Goal: Information Seeking & Learning: Learn about a topic

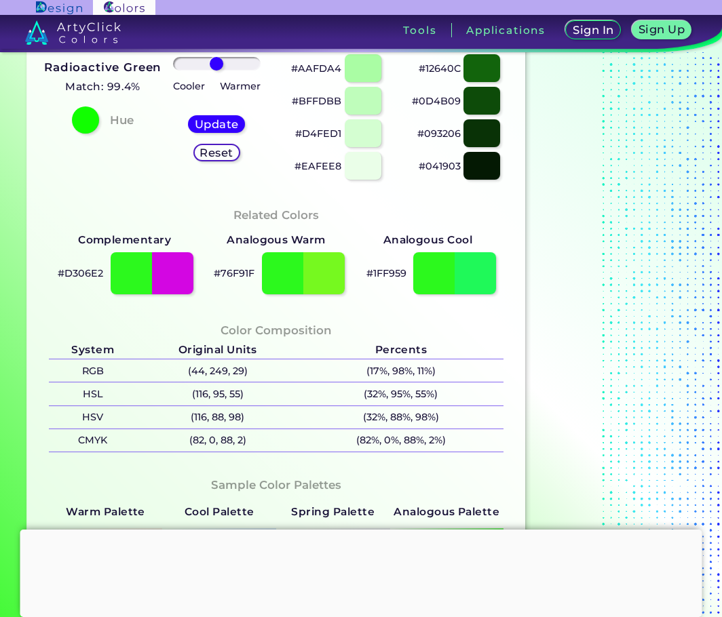
scroll to position [277, 0]
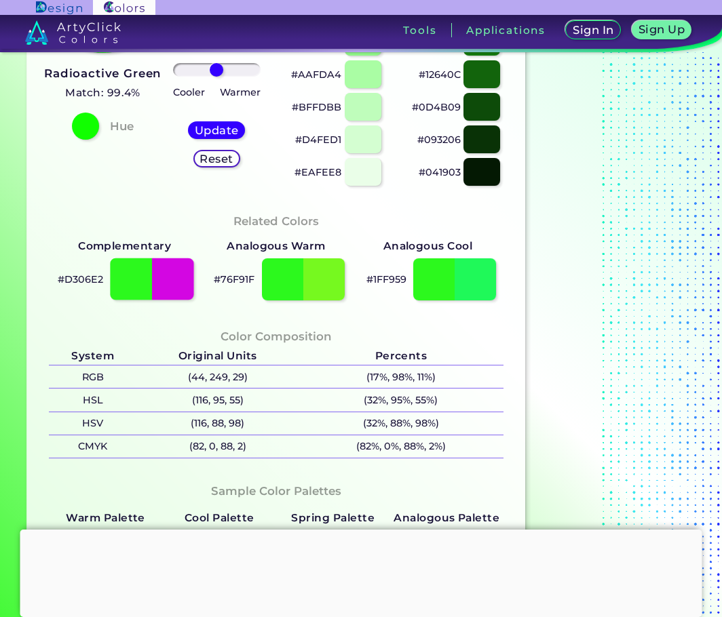
click at [163, 274] on div at bounding box center [151, 280] width 83 height 42
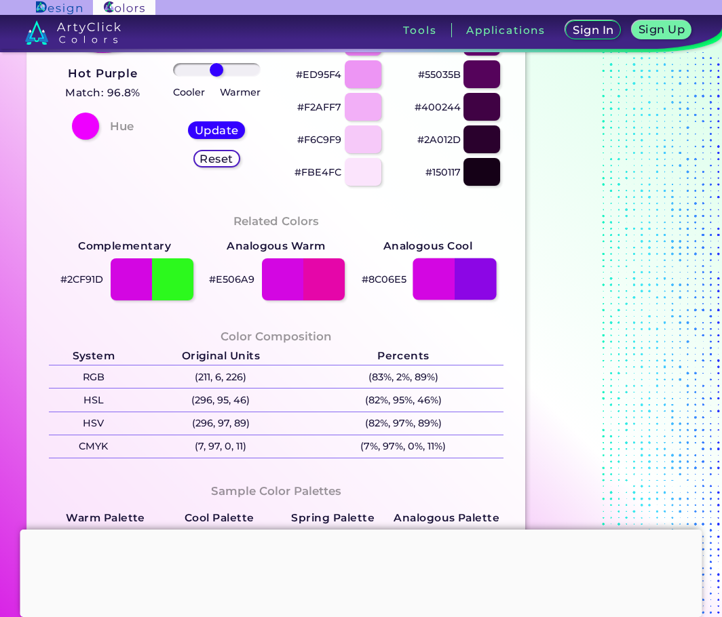
click at [484, 292] on div at bounding box center [454, 280] width 83 height 42
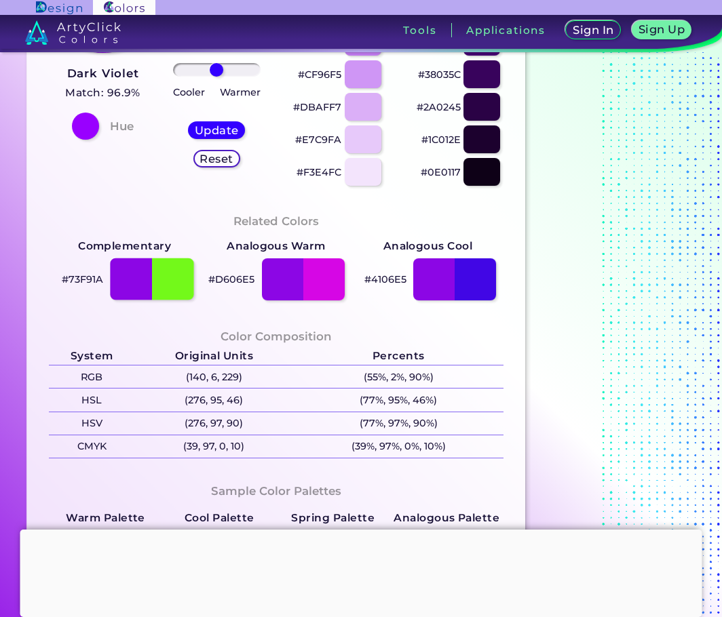
click at [170, 282] on div at bounding box center [151, 280] width 83 height 42
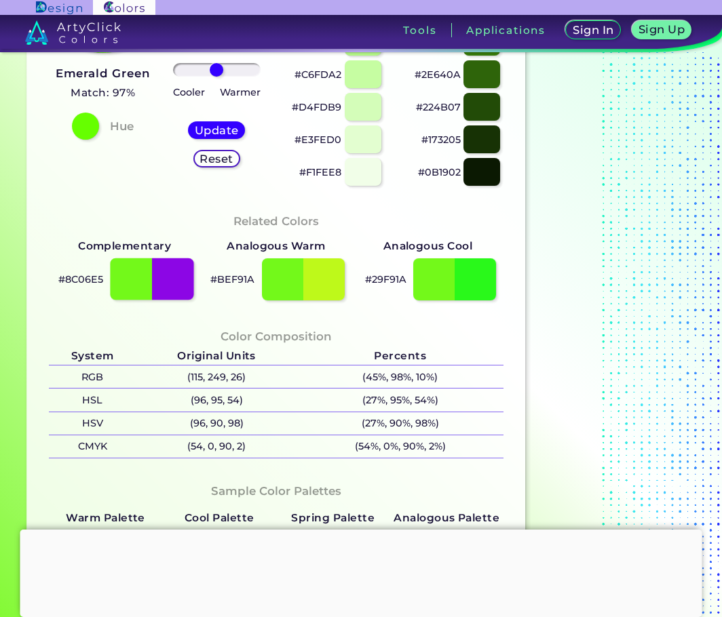
click at [169, 282] on div at bounding box center [151, 280] width 83 height 42
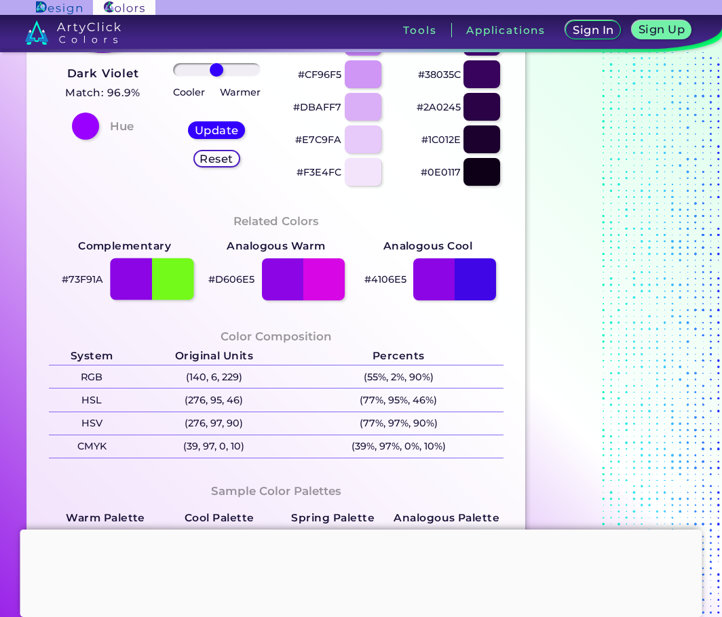
click at [125, 274] on div at bounding box center [151, 280] width 83 height 42
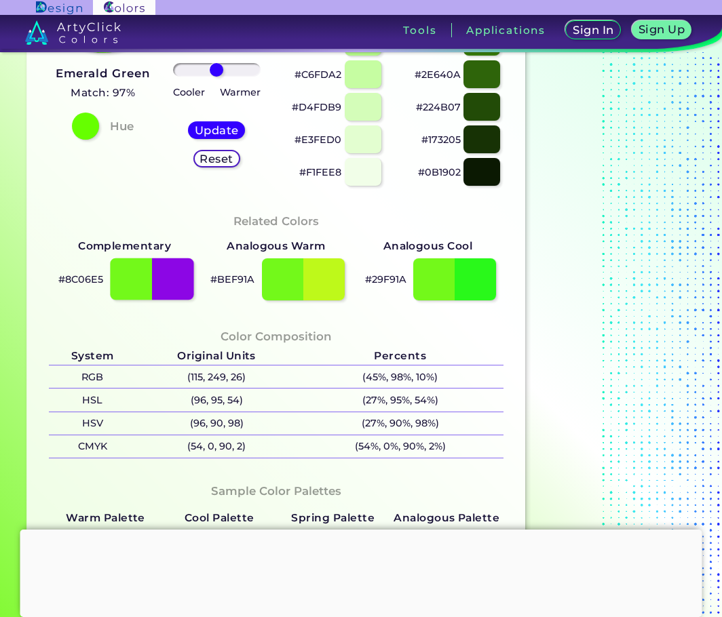
click at [174, 279] on div at bounding box center [151, 280] width 83 height 42
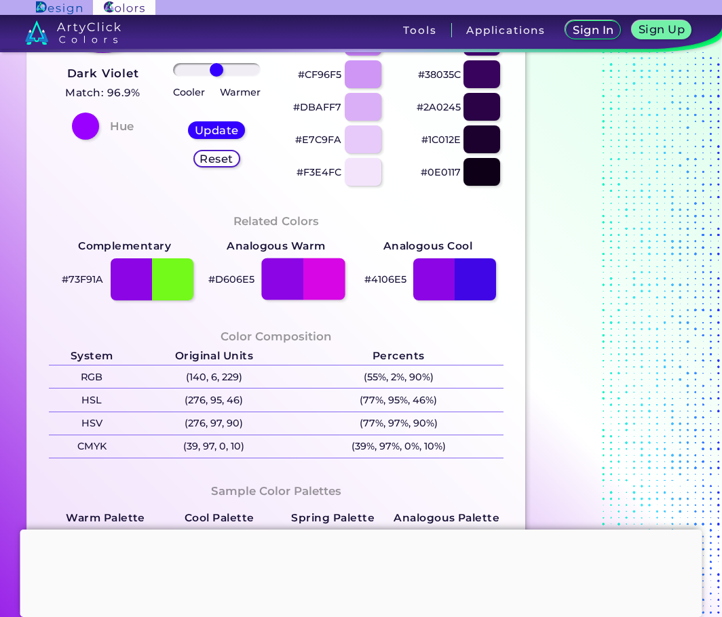
click at [275, 279] on div at bounding box center [302, 280] width 83 height 42
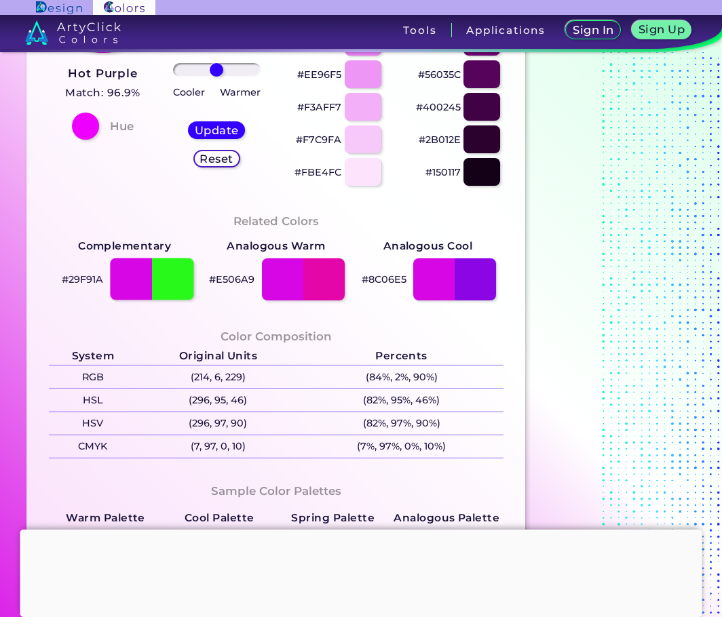
click at [178, 279] on div at bounding box center [151, 280] width 83 height 42
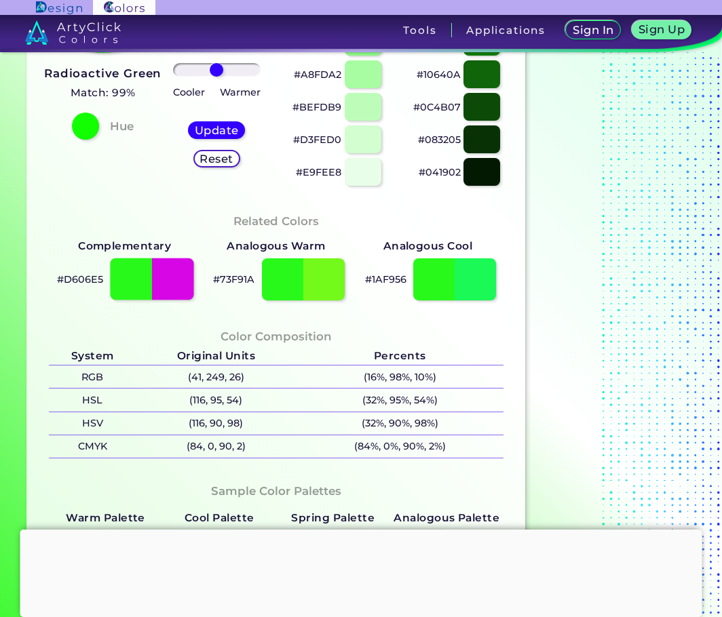
click at [123, 284] on div at bounding box center [151, 280] width 83 height 42
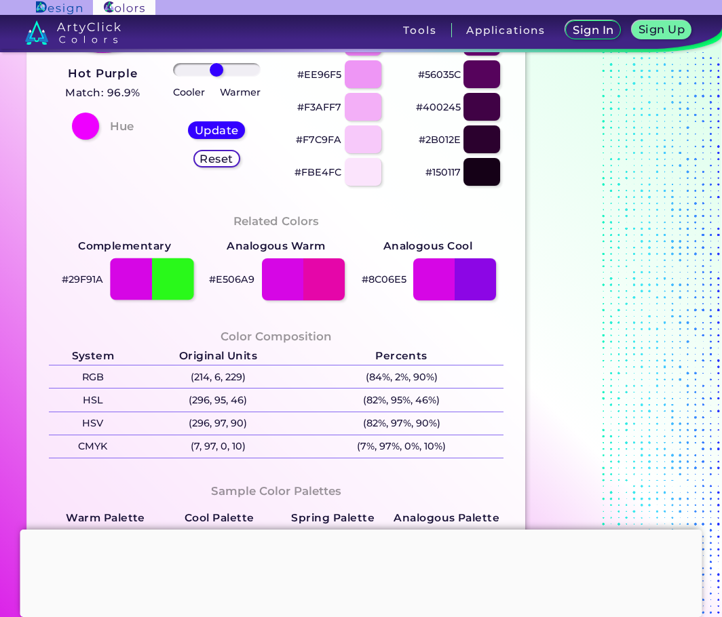
click at [123, 284] on div at bounding box center [151, 280] width 83 height 42
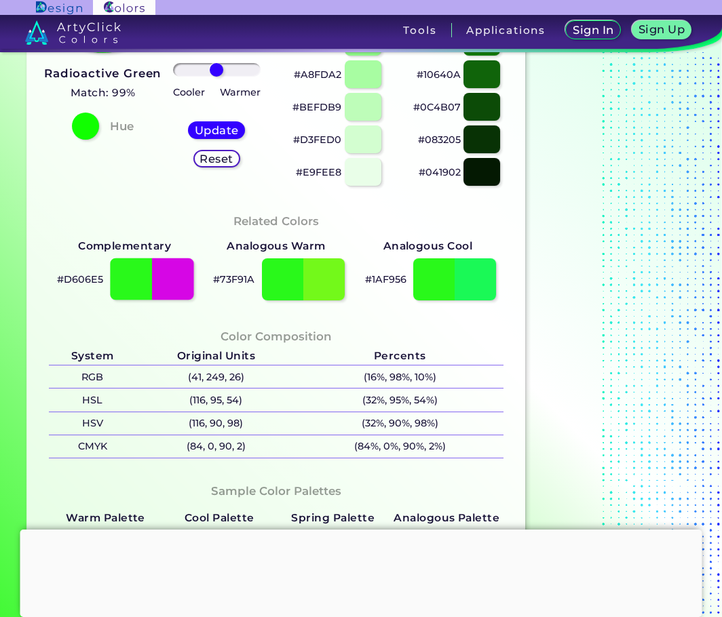
click at [123, 284] on div at bounding box center [151, 280] width 83 height 42
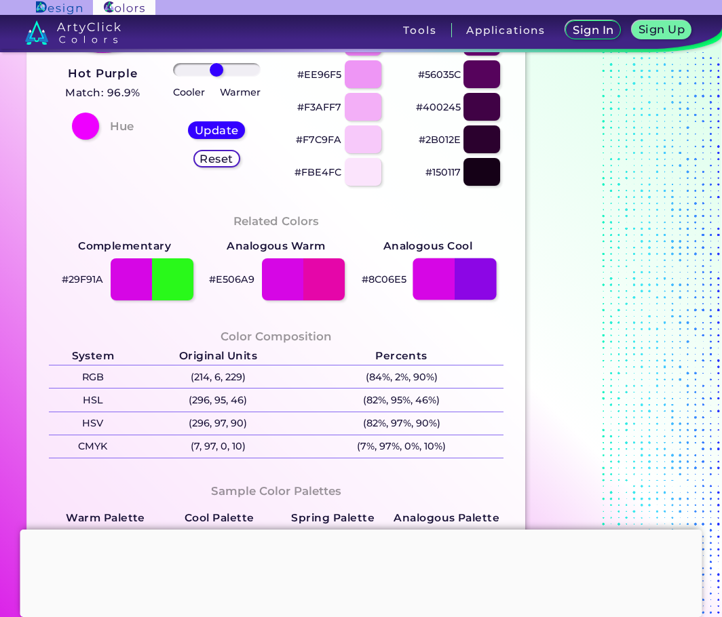
click at [470, 285] on div at bounding box center [454, 280] width 83 height 42
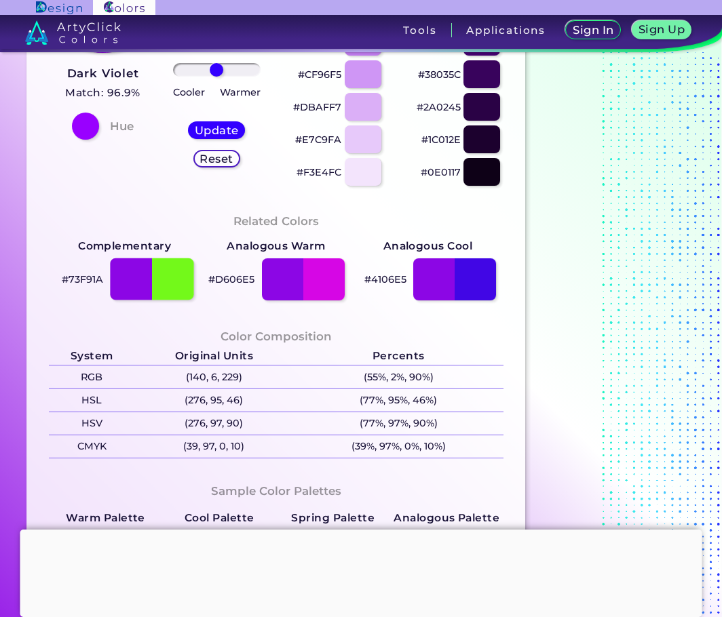
click at [172, 284] on div at bounding box center [151, 280] width 83 height 42
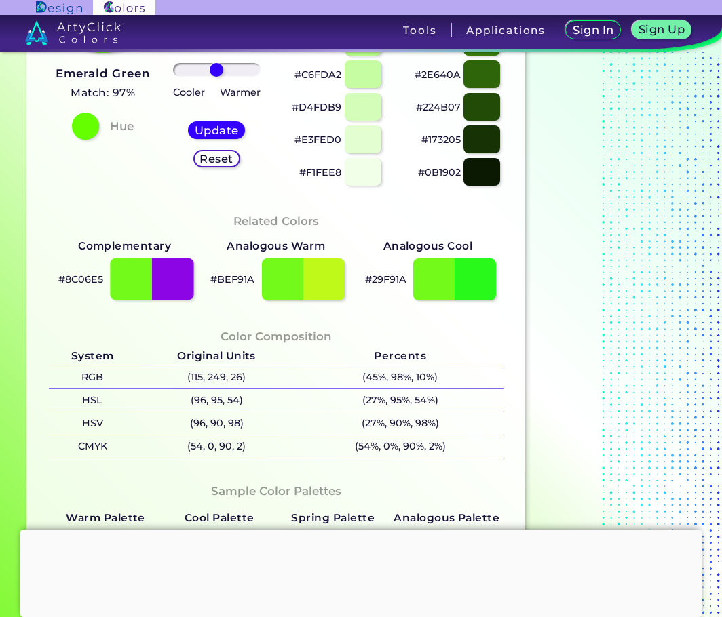
click at [170, 280] on div at bounding box center [151, 280] width 83 height 42
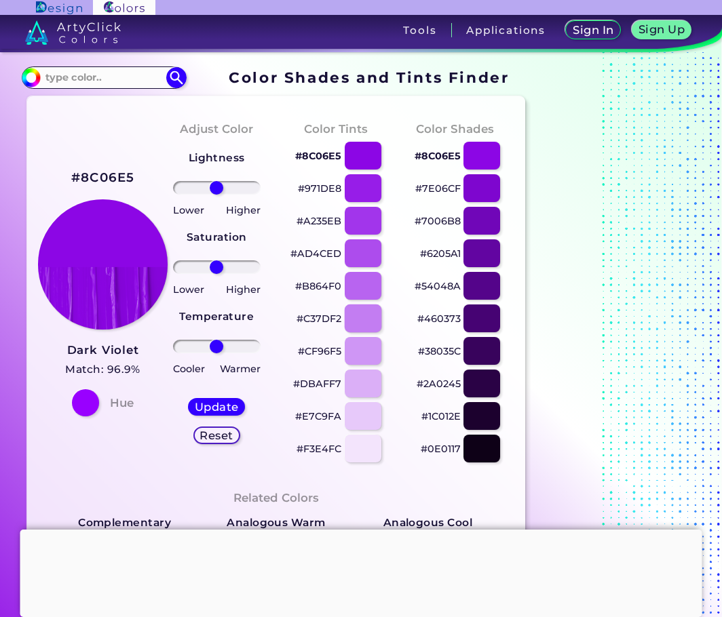
click at [362, 316] on div at bounding box center [362, 319] width 37 height 28
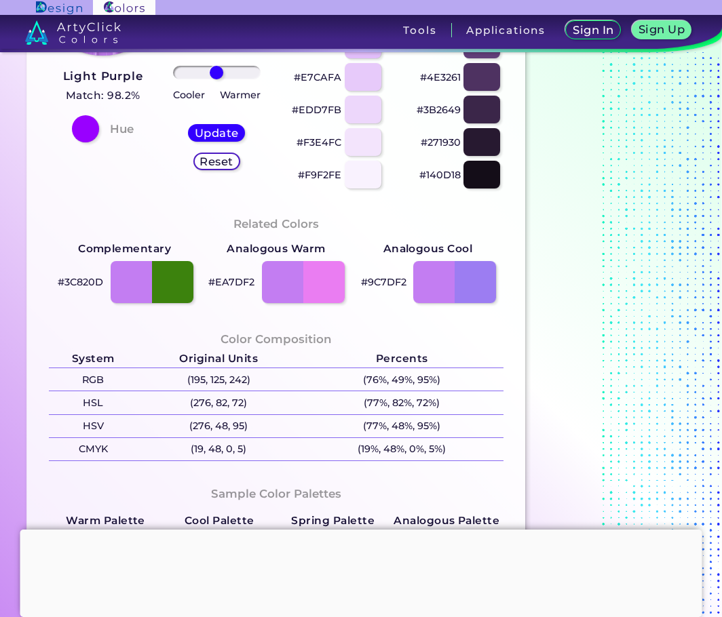
scroll to position [277, 0]
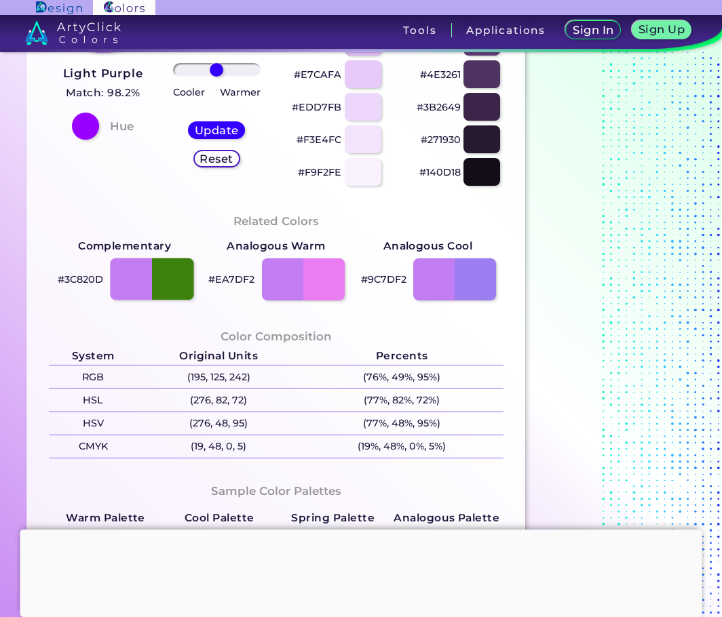
click at [139, 270] on div at bounding box center [151, 280] width 83 height 42
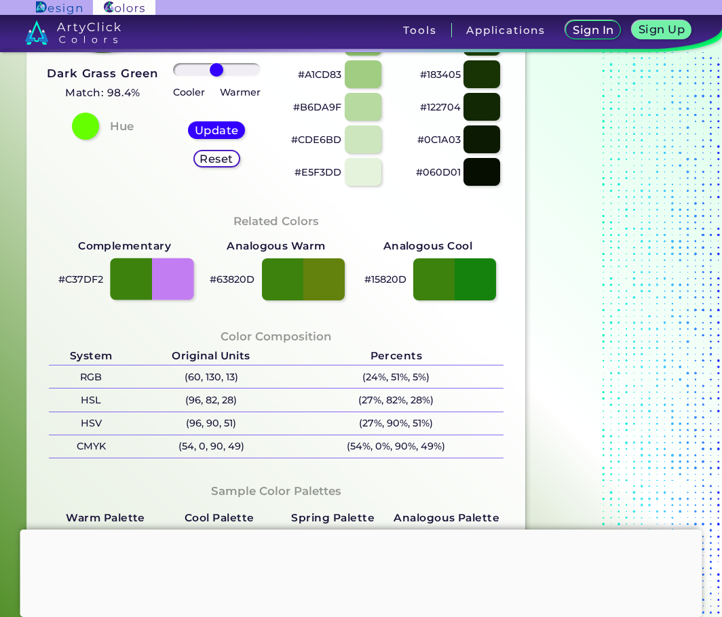
click at [172, 274] on div at bounding box center [151, 280] width 83 height 42
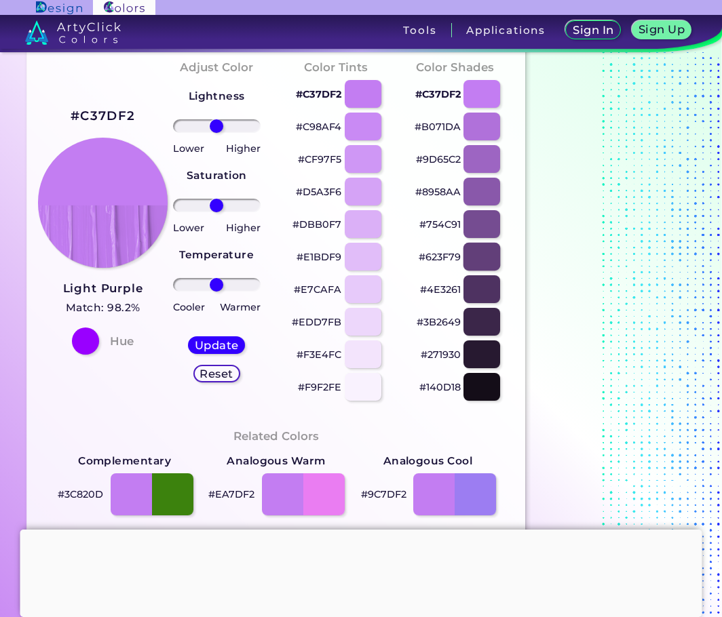
scroll to position [69, 0]
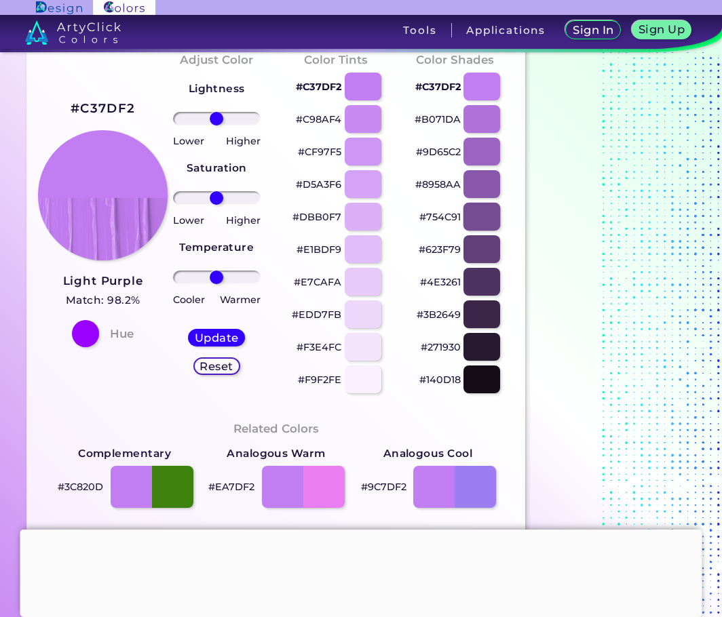
click at [477, 215] on div at bounding box center [481, 217] width 37 height 28
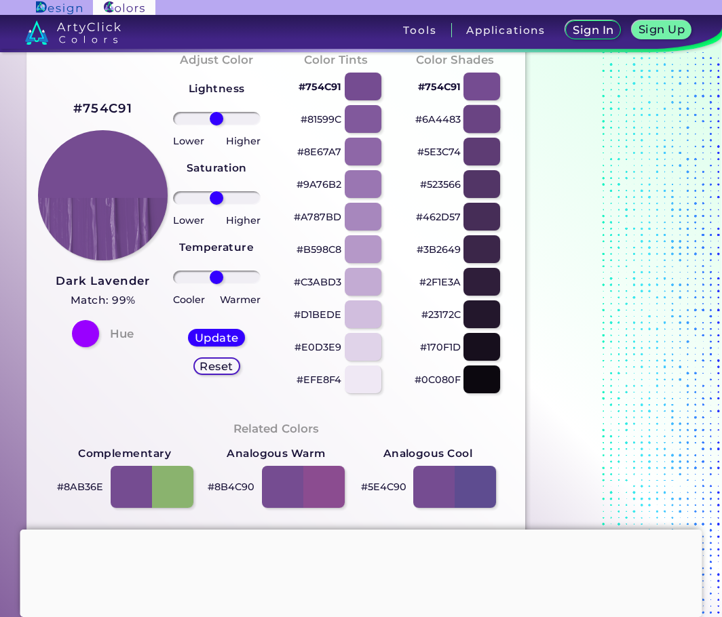
click at [484, 117] on div at bounding box center [481, 119] width 37 height 28
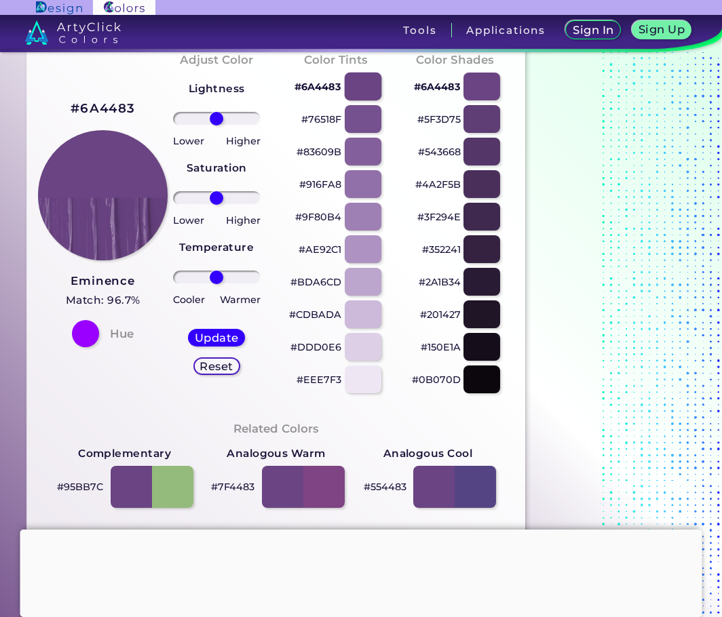
click at [351, 79] on div at bounding box center [362, 87] width 37 height 28
click at [359, 90] on div at bounding box center [362, 87] width 37 height 28
click at [364, 124] on div at bounding box center [362, 119] width 37 height 28
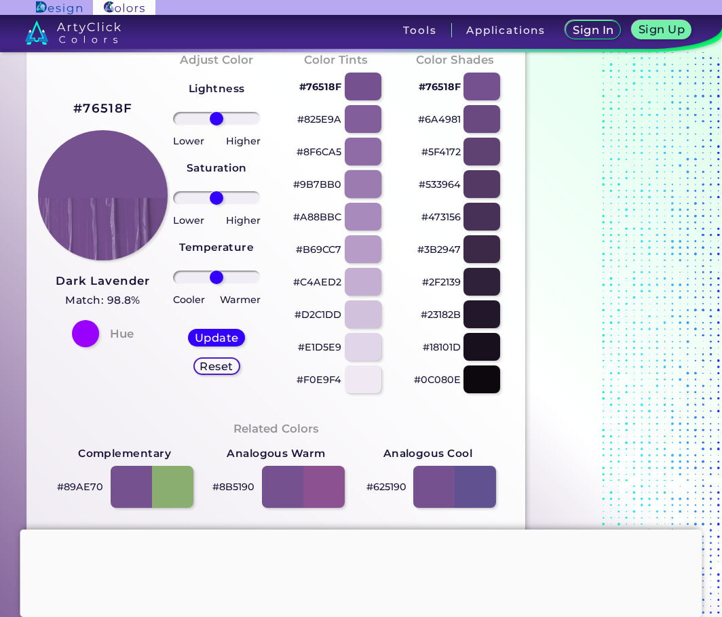
click at [369, 175] on div at bounding box center [362, 184] width 37 height 28
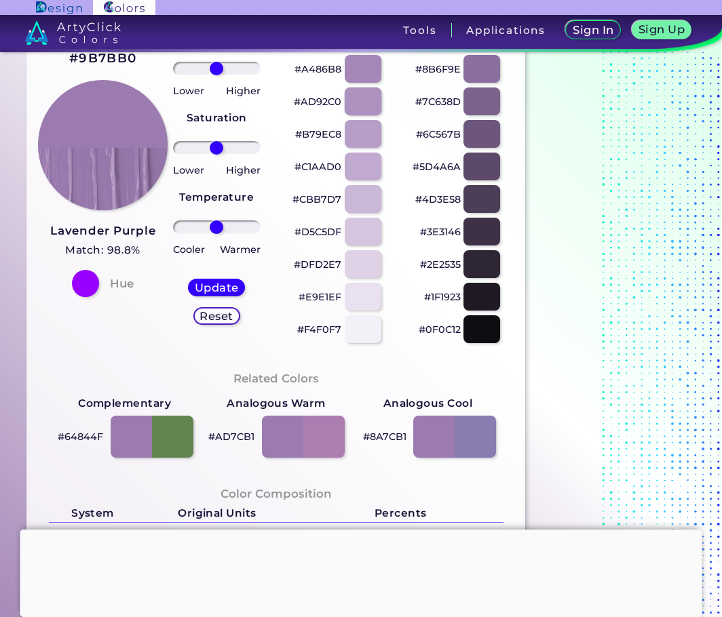
scroll to position [138, 0]
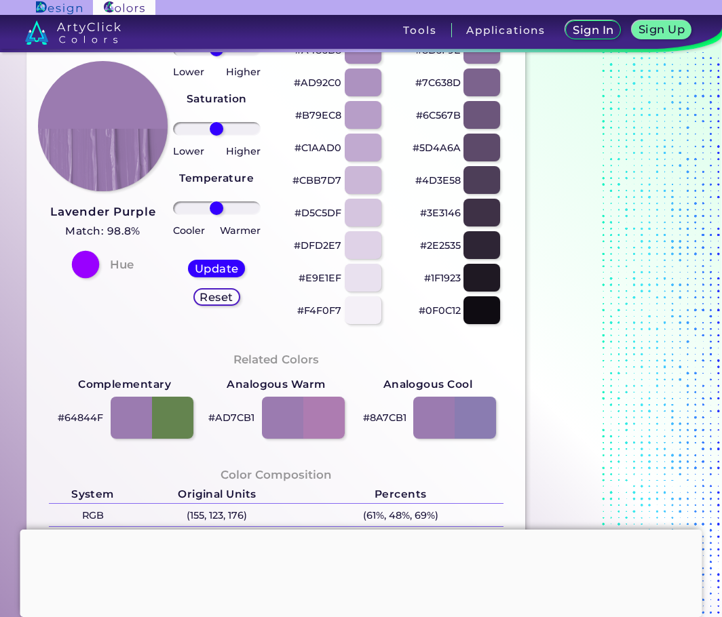
click at [90, 267] on div at bounding box center [85, 264] width 27 height 27
click at [99, 265] on div at bounding box center [85, 264] width 27 height 27
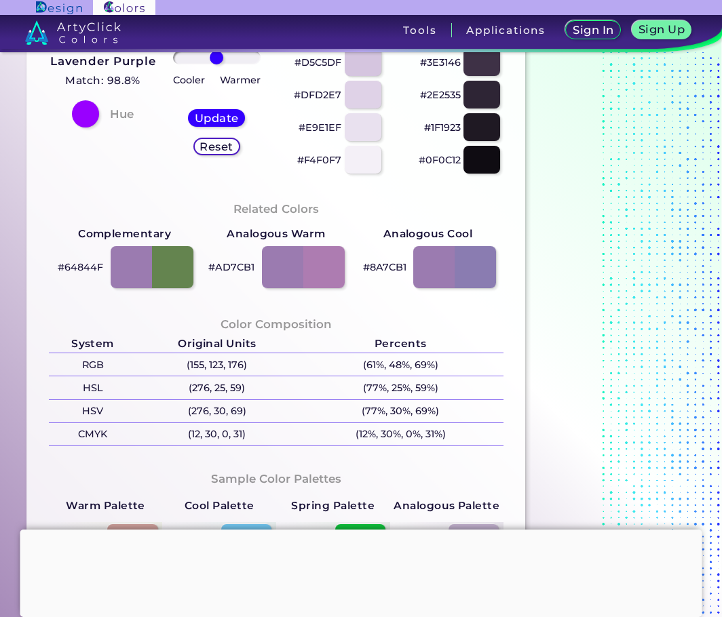
scroll to position [554, 0]
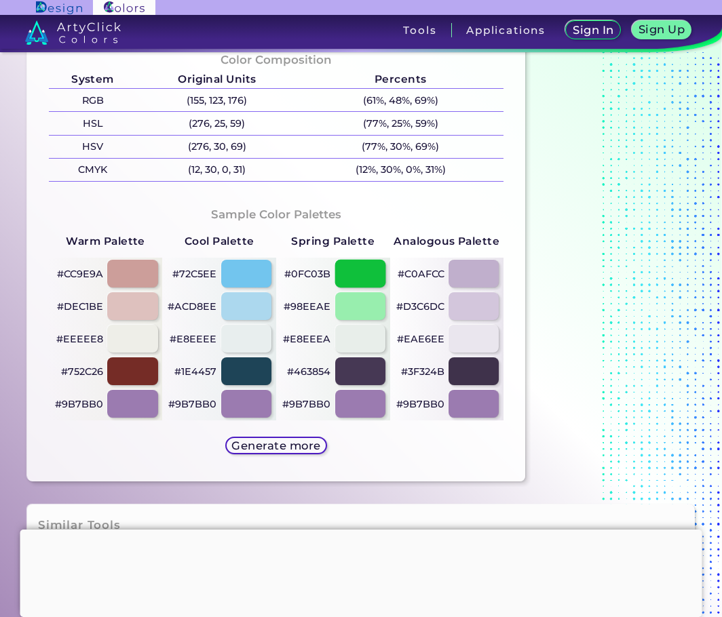
click at [345, 276] on div at bounding box center [360, 274] width 51 height 28
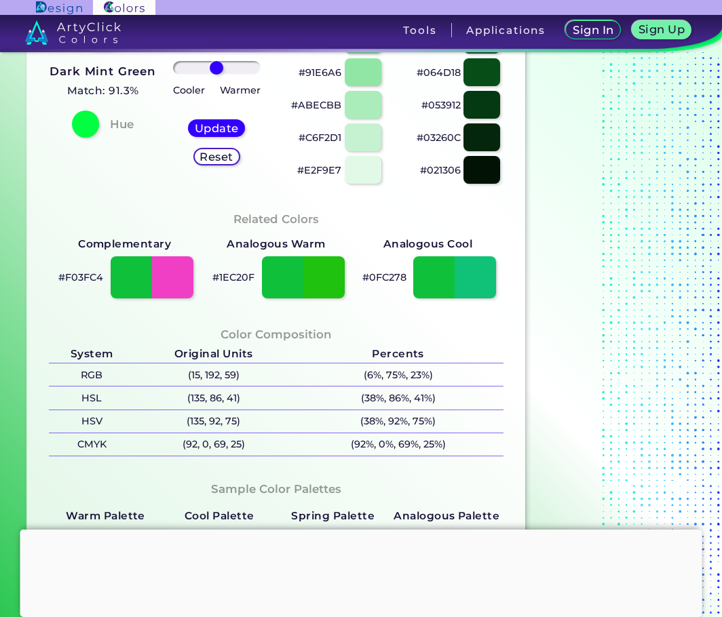
scroll to position [277, 0]
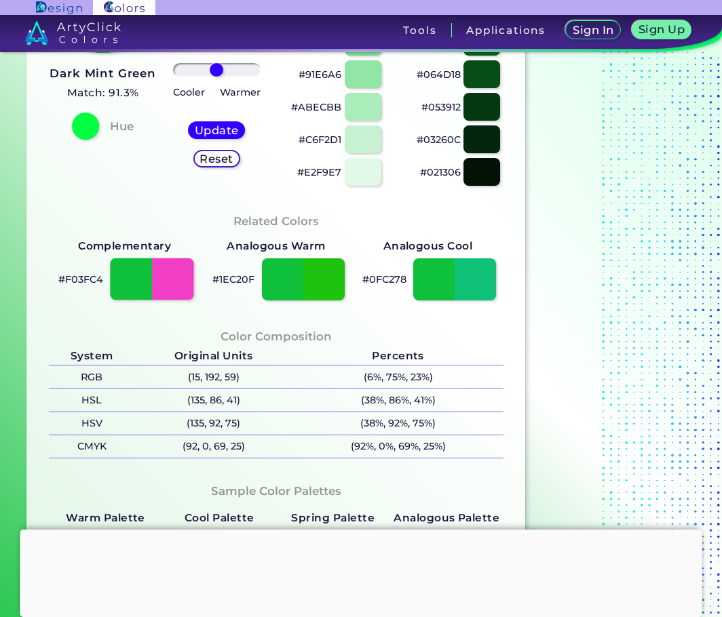
click at [134, 277] on div at bounding box center [151, 280] width 83 height 42
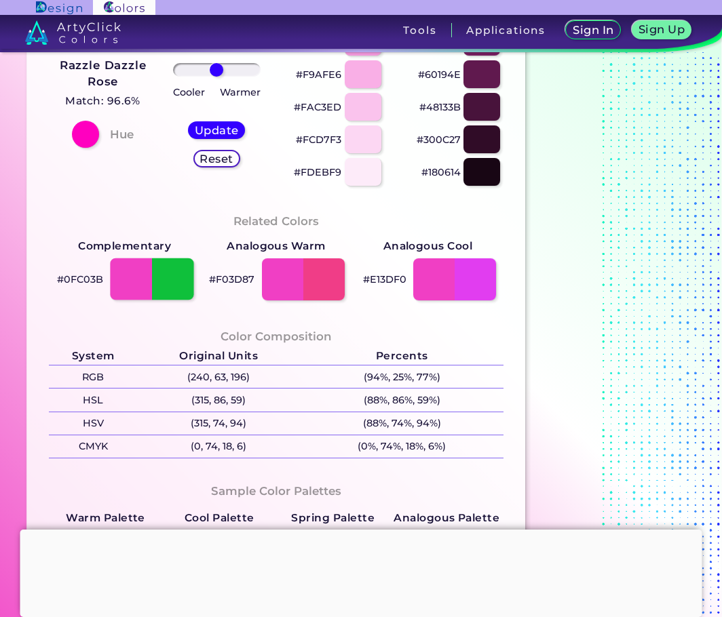
scroll to position [269, 0]
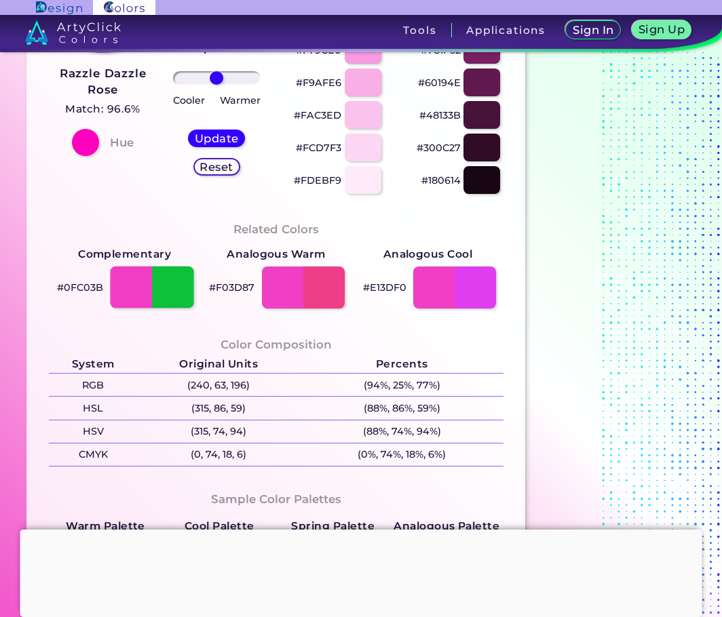
click at [175, 288] on div at bounding box center [151, 288] width 83 height 42
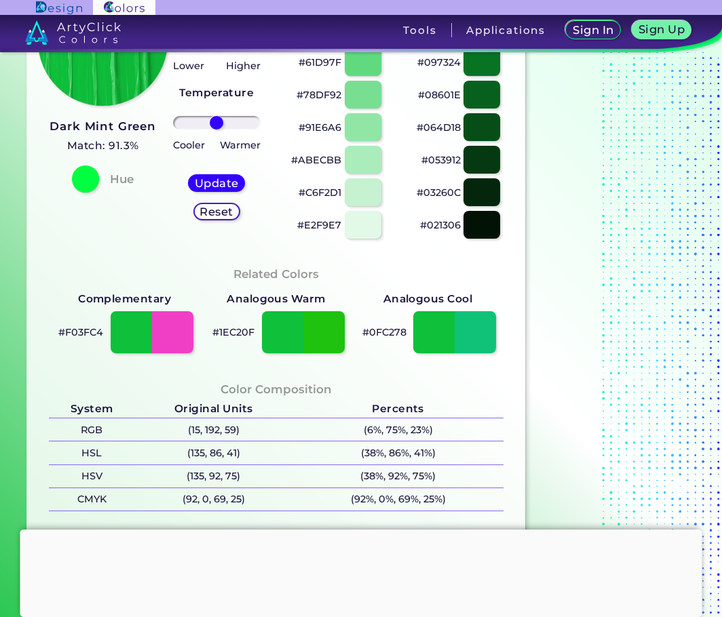
scroll to position [138, 0]
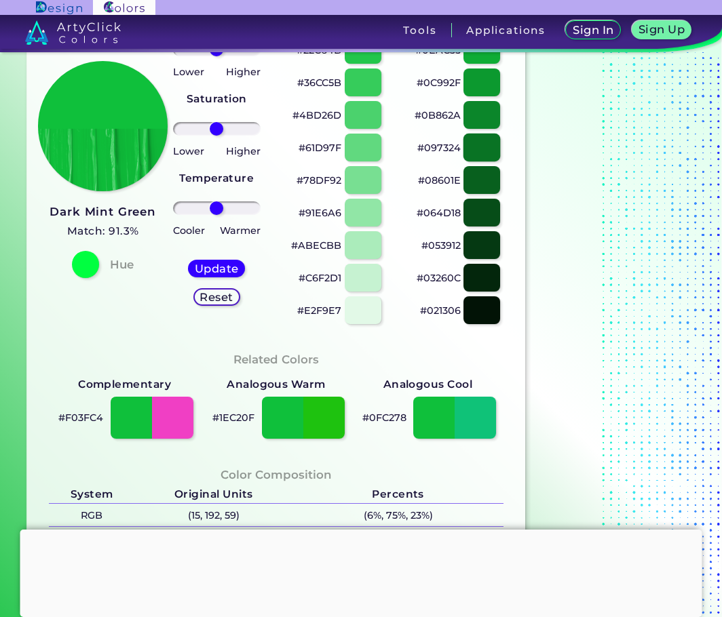
click at [487, 155] on div at bounding box center [481, 148] width 37 height 28
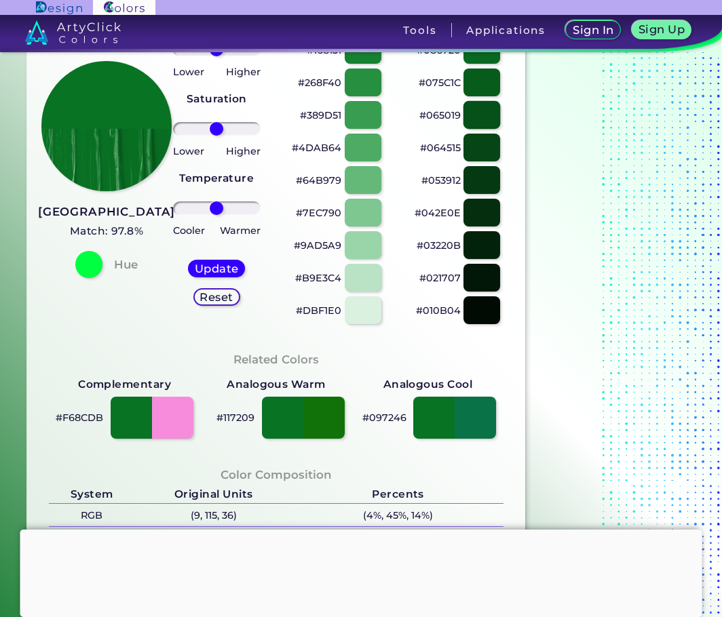
click at [478, 115] on div at bounding box center [481, 115] width 37 height 28
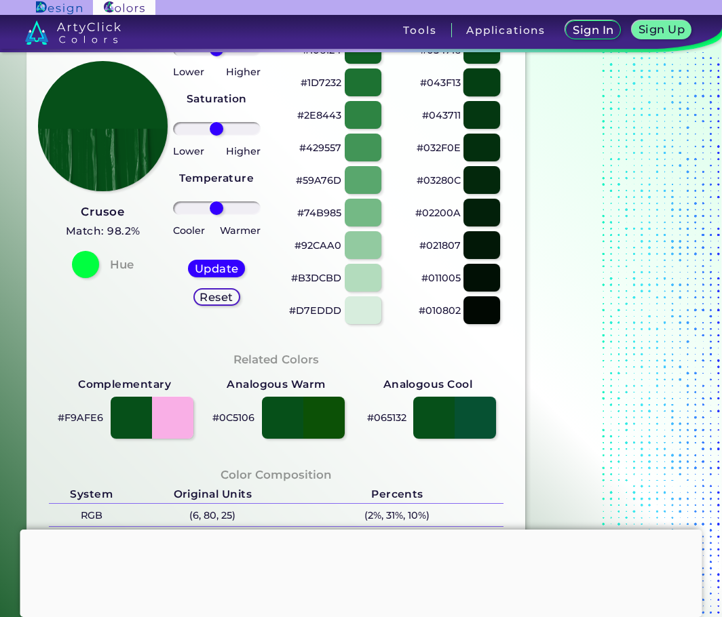
click at [478, 83] on div at bounding box center [481, 83] width 37 height 28
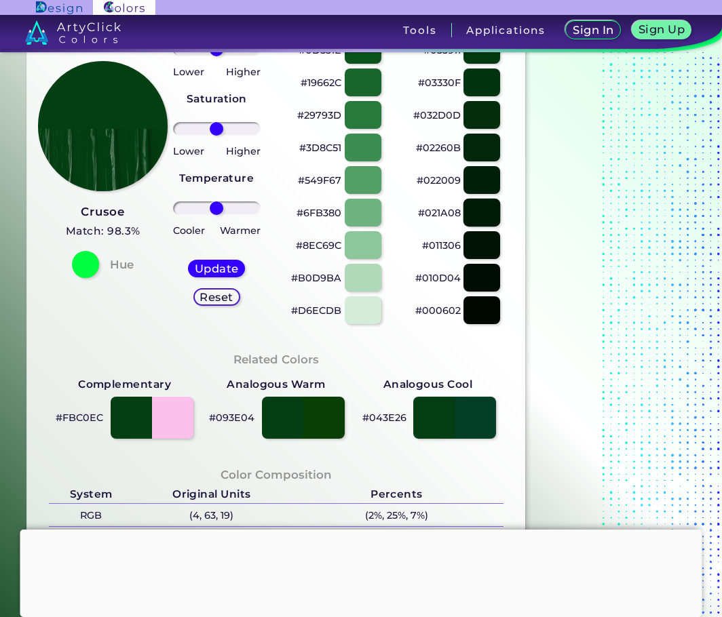
click at [483, 218] on div at bounding box center [481, 213] width 37 height 28
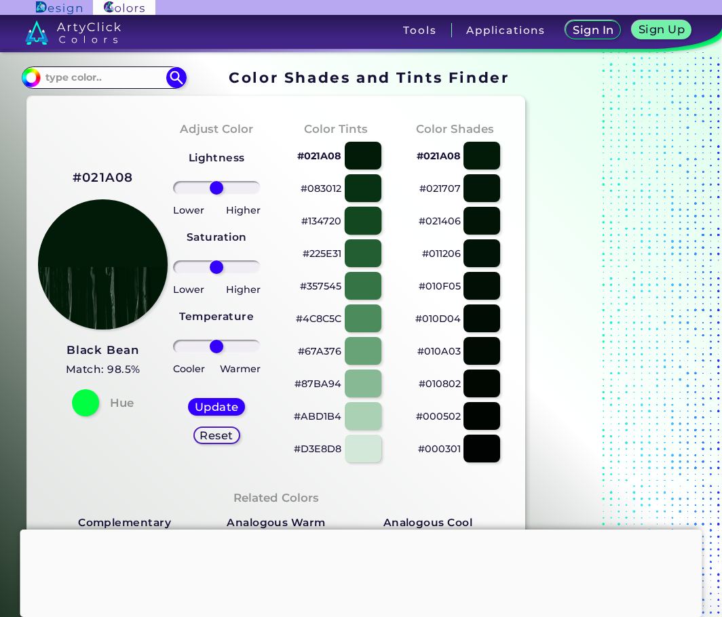
click at [364, 223] on div at bounding box center [362, 221] width 37 height 28
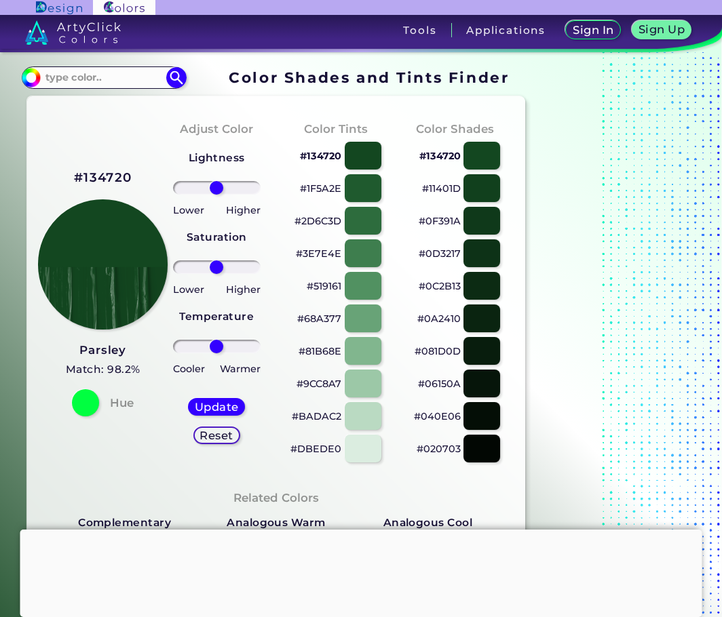
click at [368, 268] on div "#3E7E4E" at bounding box center [336, 253] width 98 height 33
click at [364, 262] on div at bounding box center [362, 254] width 37 height 28
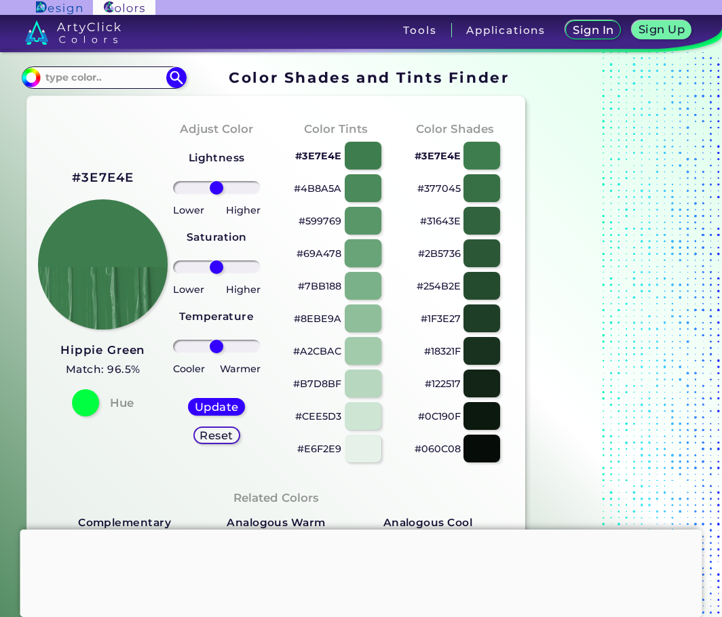
click at [364, 261] on div at bounding box center [362, 254] width 37 height 28
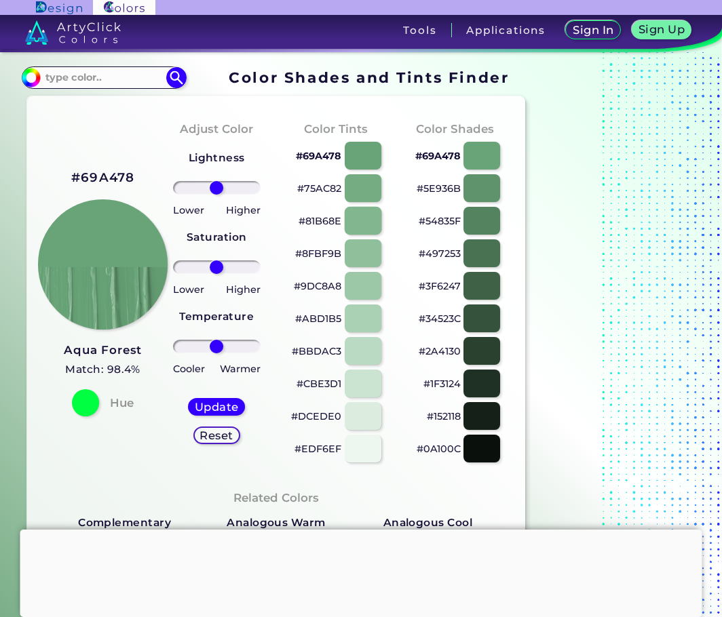
click at [358, 225] on div at bounding box center [362, 221] width 37 height 28
type input "#81b68e"
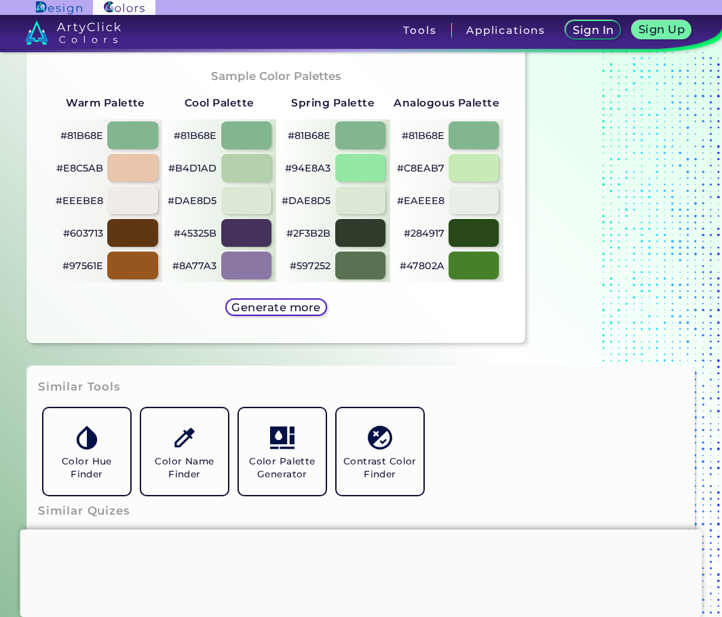
scroll to position [208, 0]
